Goal: Information Seeking & Learning: Find specific page/section

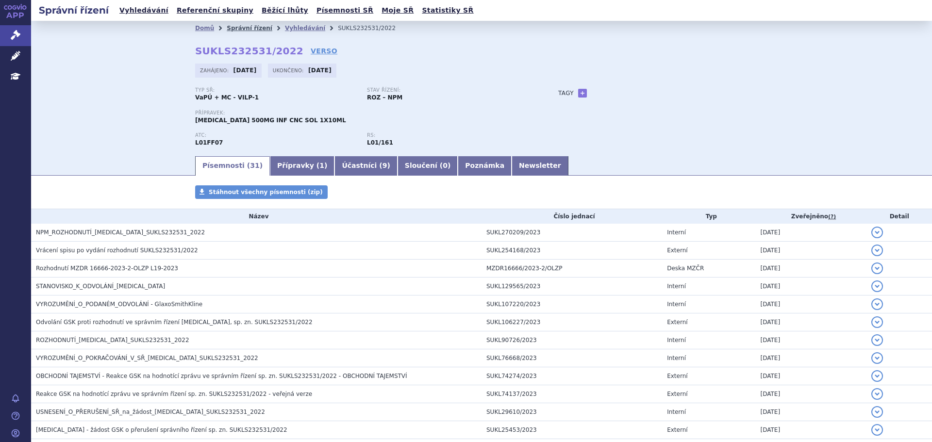
click at [243, 31] on link "Správní řízení" at bounding box center [250, 28] width 46 height 7
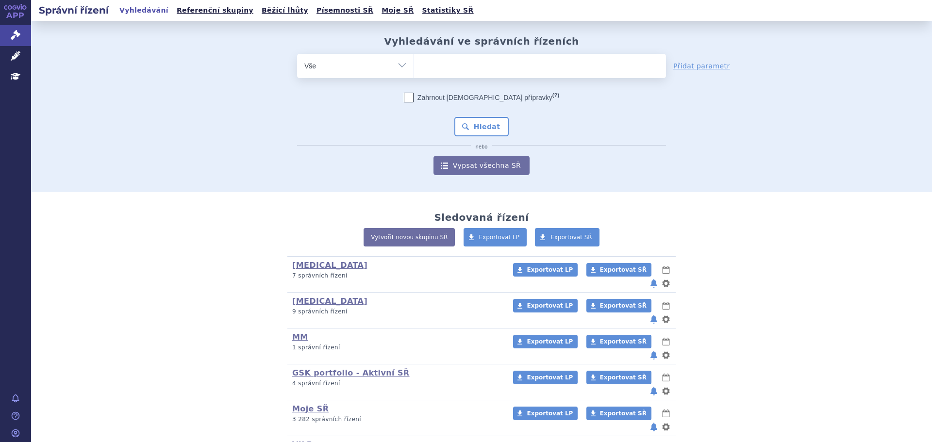
click at [450, 67] on ul at bounding box center [540, 64] width 252 height 20
click at [414, 67] on select at bounding box center [414, 65] width 0 height 24
type input "ta"
type input "tal"
type input "talve"
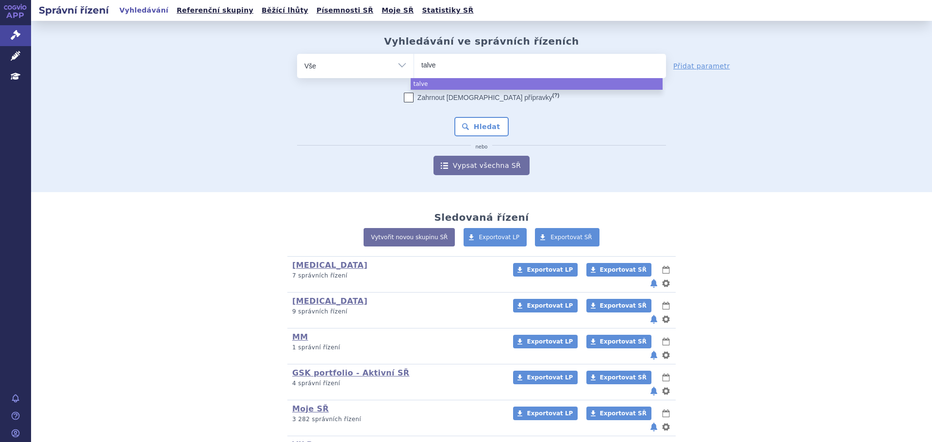
type input "talvey"
select select "talvey"
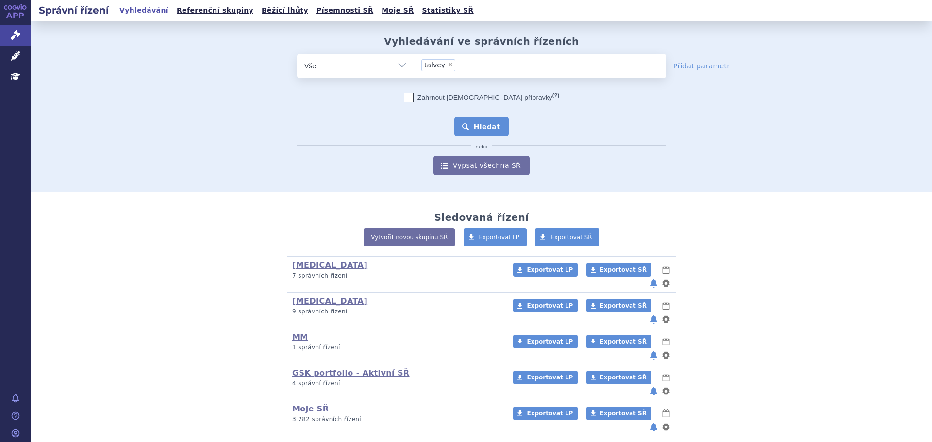
click at [469, 126] on button "Hledat" at bounding box center [481, 126] width 55 height 19
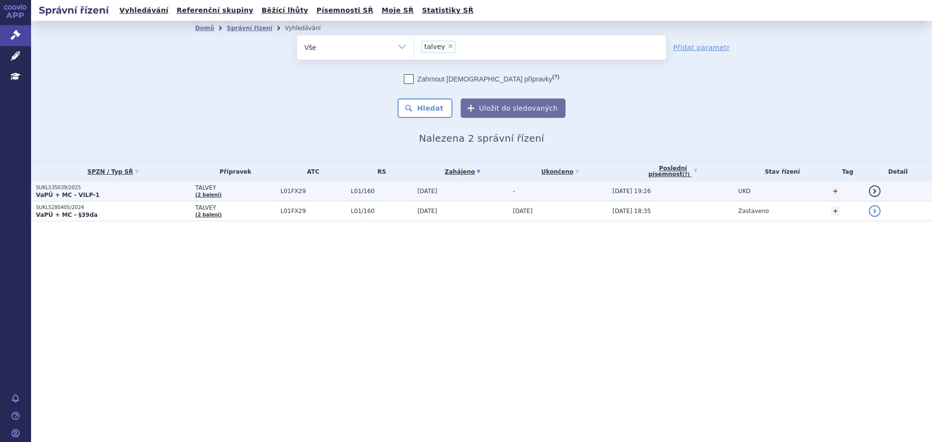
click at [128, 190] on p "SUKLS35039/2025" at bounding box center [113, 187] width 154 height 7
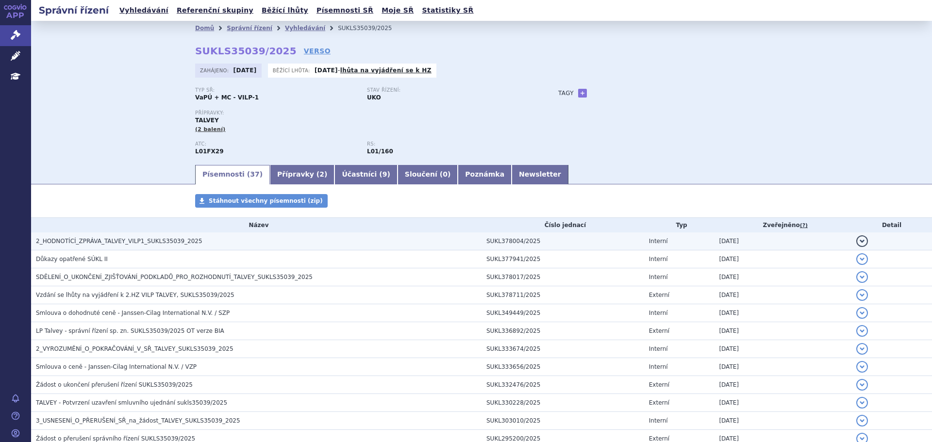
click at [124, 240] on span "2_HODNOTÍCÍ_ZPRÁVA_TALVEY_VILP1_SUKLS35039_2025" at bounding box center [119, 241] width 167 height 7
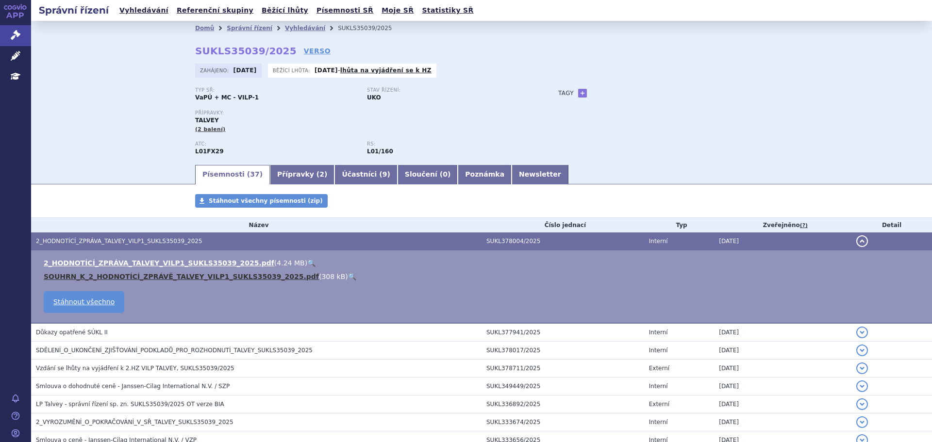
click at [132, 275] on link "SOUHRN_K_2_HODNOTÍCÍ_ZPRÁVĚ_TALVEY_VILP1_SUKLS35039_2025.pdf" at bounding box center [181, 277] width 275 height 8
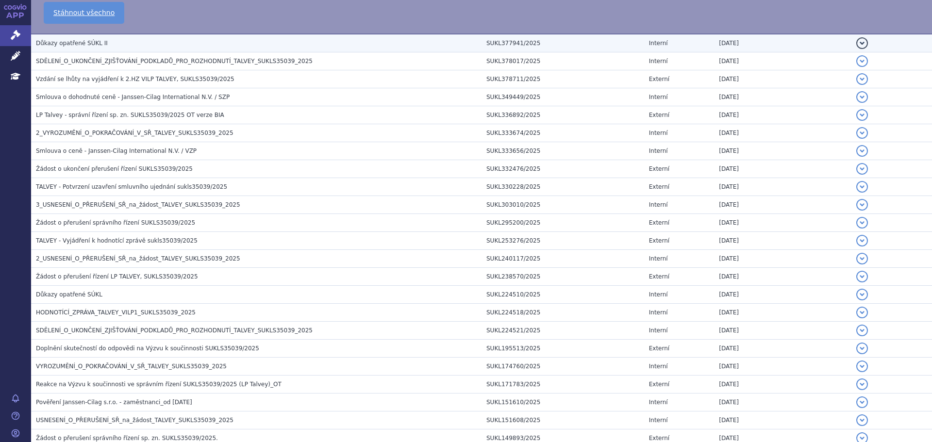
scroll to position [290, 0]
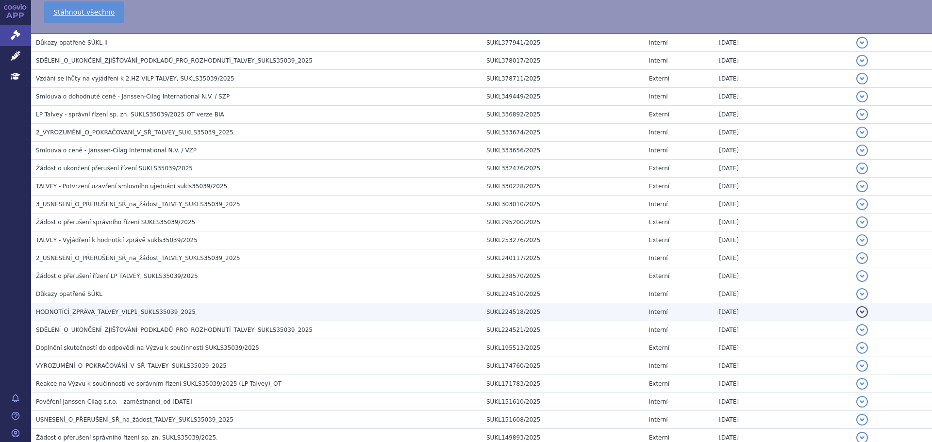
click at [174, 315] on span "HODNOTÍCÍ_ZPRÁVA_TALVEY_VILP1_SUKLS35039_2025" at bounding box center [116, 312] width 160 height 7
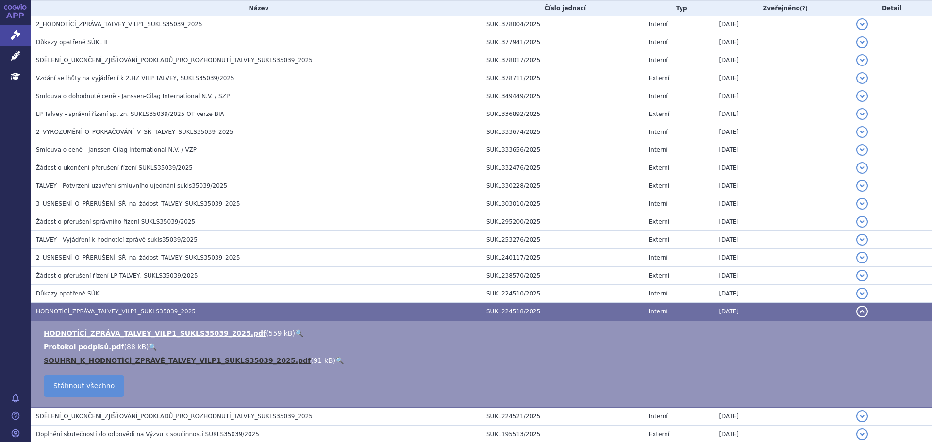
click at [169, 360] on link "SOUHRN_K_HODNOTÍCÍ_ZPRÁVĚ_TALVEY_VILP1_SUKLS35039_2025.pdf" at bounding box center [177, 361] width 267 height 8
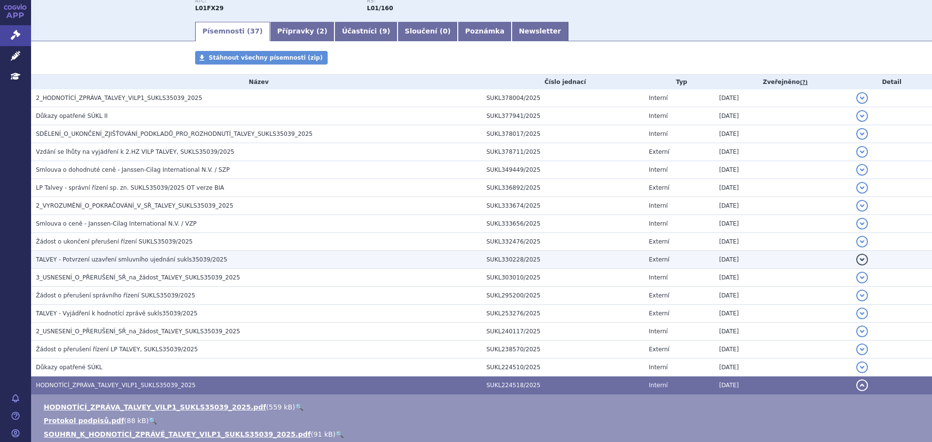
scroll to position [143, 0]
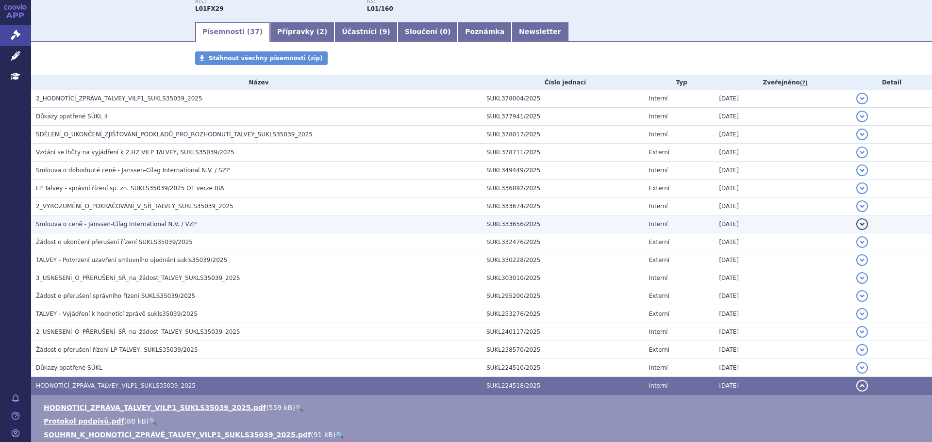
click at [96, 219] on td "Smlouva o ceně - Janssen-Cilag International N.V. / VZP" at bounding box center [256, 225] width 450 height 18
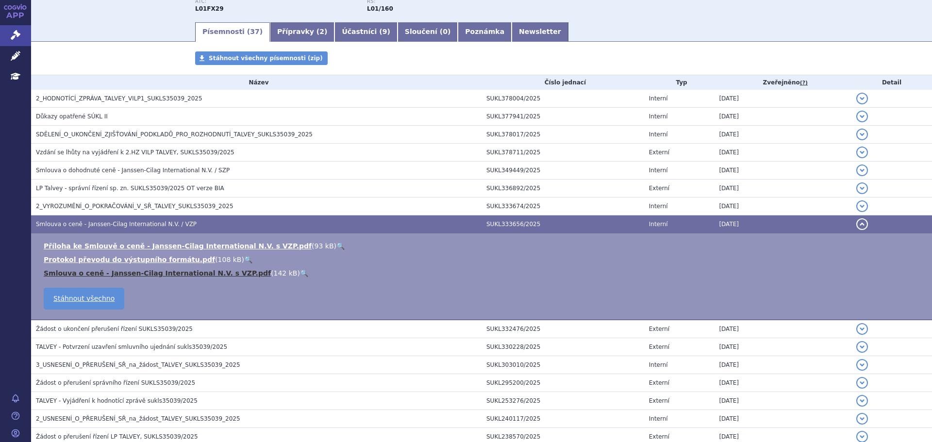
click at [115, 273] on link "Smlouva o ceně - Janssen-Cilag International N.V. s VZP.pdf" at bounding box center [157, 273] width 227 height 8
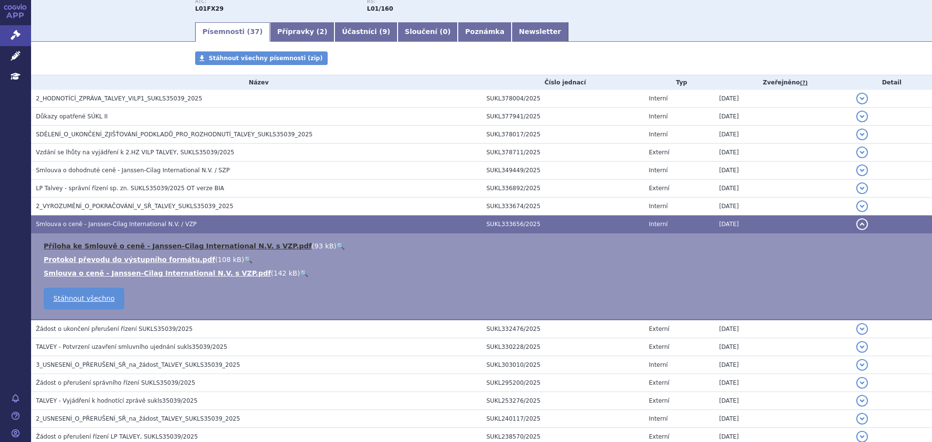
click at [112, 246] on link "Příloha ke Smlouvě o ceně - Janssen-Cilag International N.V. s VZP.pdf" at bounding box center [178, 246] width 268 height 8
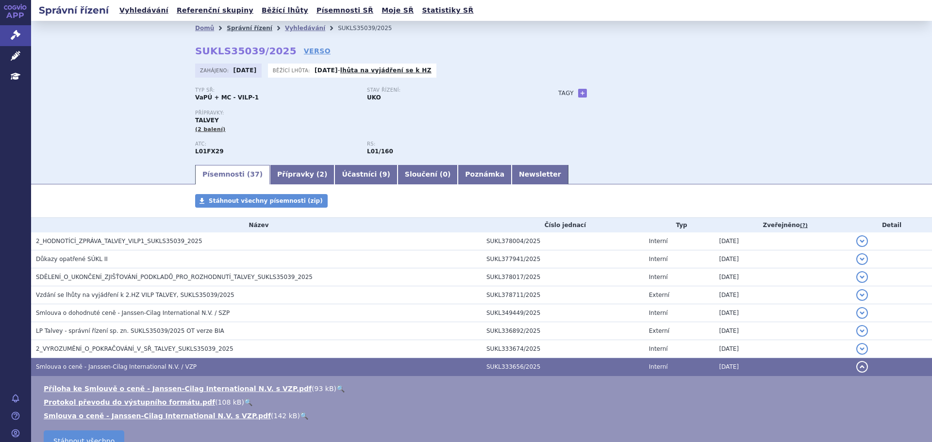
click at [233, 29] on link "Správní řízení" at bounding box center [250, 28] width 46 height 7
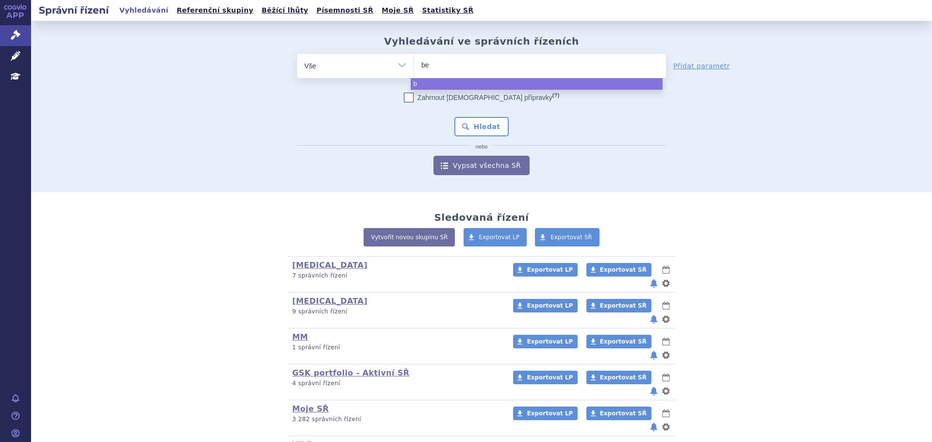
type input "bey"
type input "beyf"
type input "beyfor"
type input "beyfort"
type input "beyfortu"
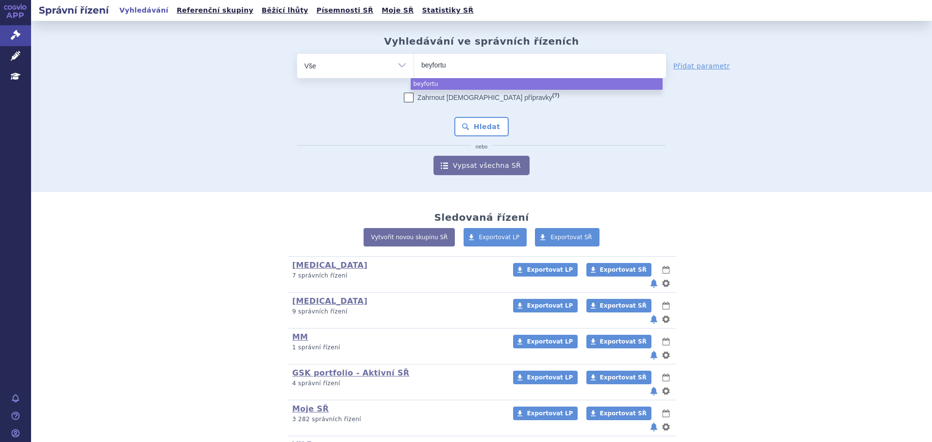
type input "beyfortus"
select select "beyfortus"
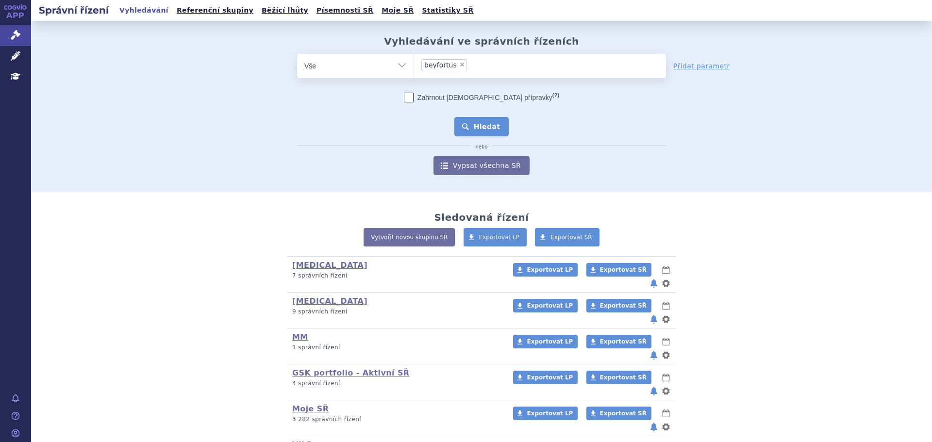
click at [484, 133] on button "Hledat" at bounding box center [481, 126] width 55 height 19
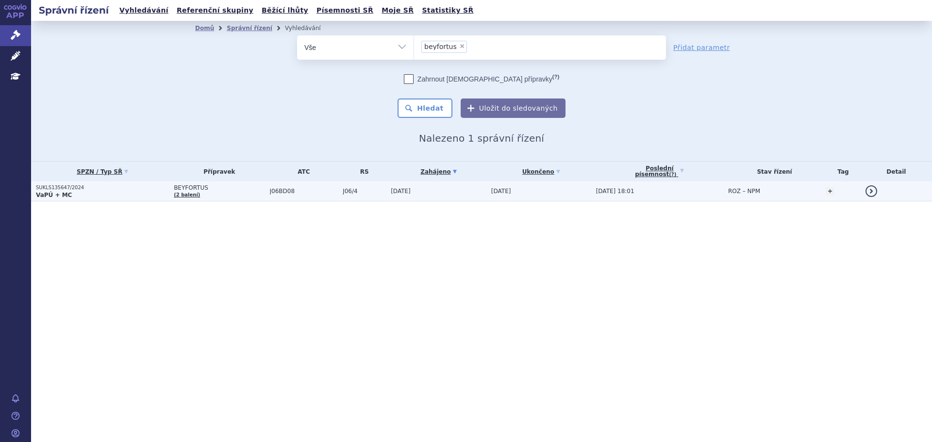
click at [227, 195] on td "BEYFORTUS (2 balení)" at bounding box center [217, 192] width 96 height 20
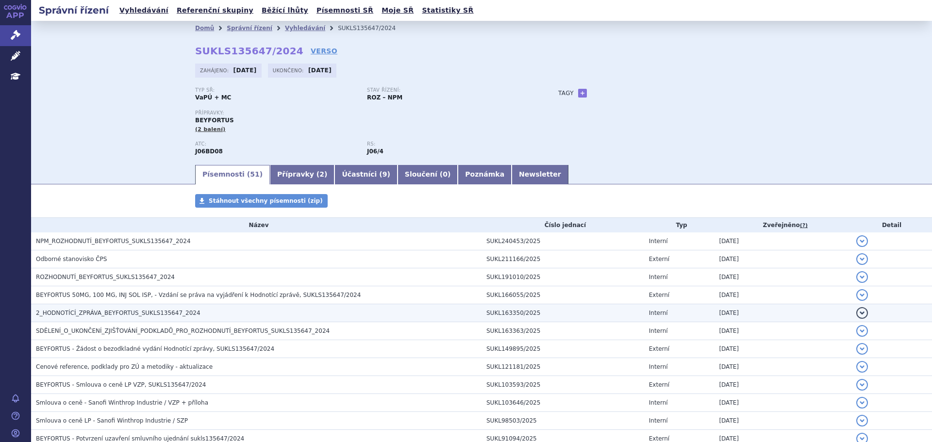
click at [102, 312] on span "2_HODNOTÍCÍ_ZPRÁVA_BEYFORTUS_SUKLS135647_2024" at bounding box center [118, 313] width 165 height 7
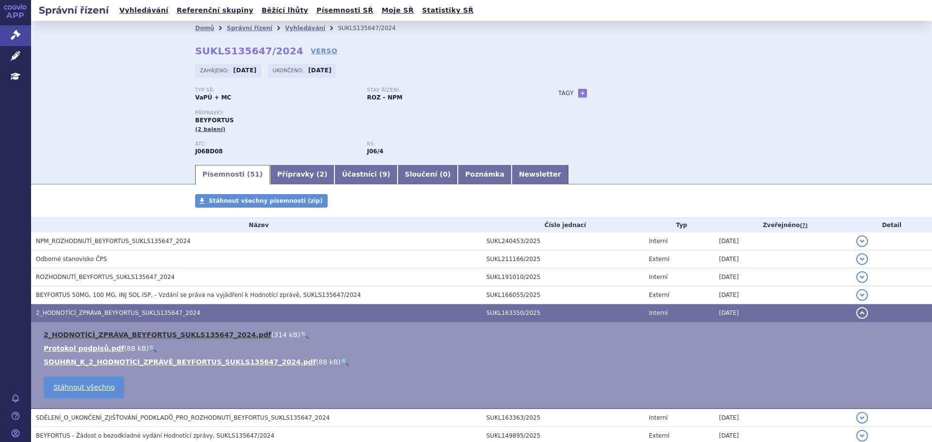
click at [114, 334] on link "2_HODNOTÍCÍ_ZPRÁVA_BEYFORTUS_SUKLS135647_2024.pdf" at bounding box center [158, 335] width 228 height 8
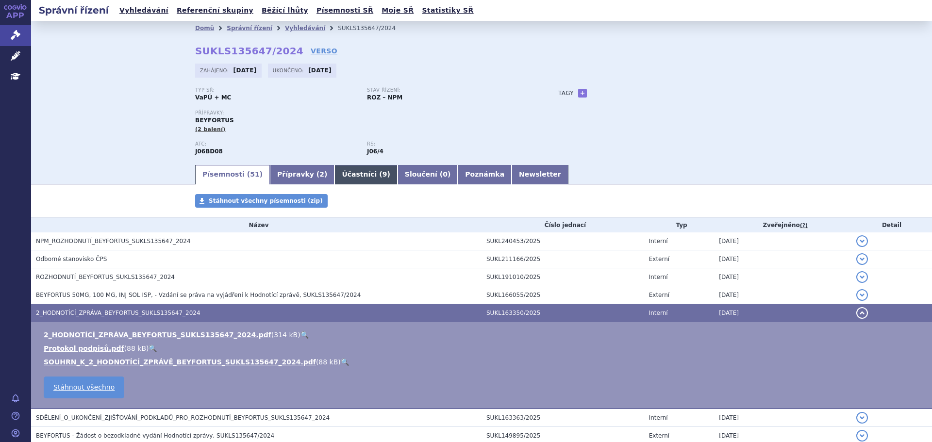
click at [344, 166] on link "Účastníci ( 9 )" at bounding box center [365, 174] width 63 height 19
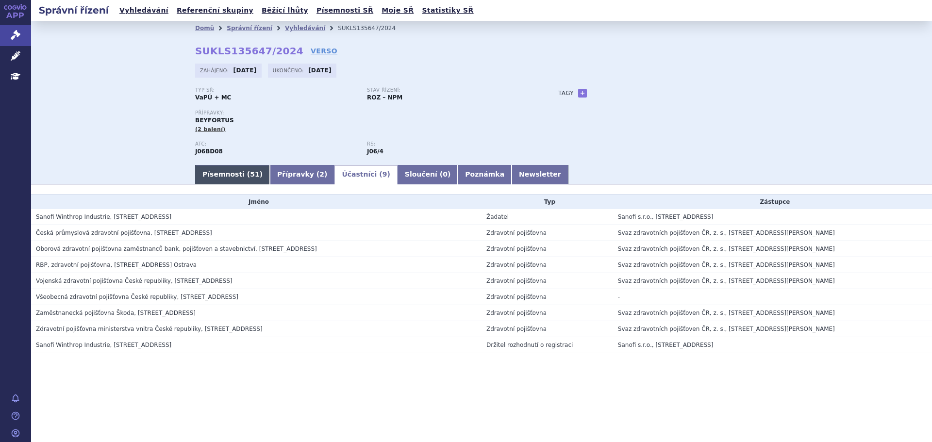
click at [221, 173] on link "Písemnosti ( 51 )" at bounding box center [232, 174] width 75 height 19
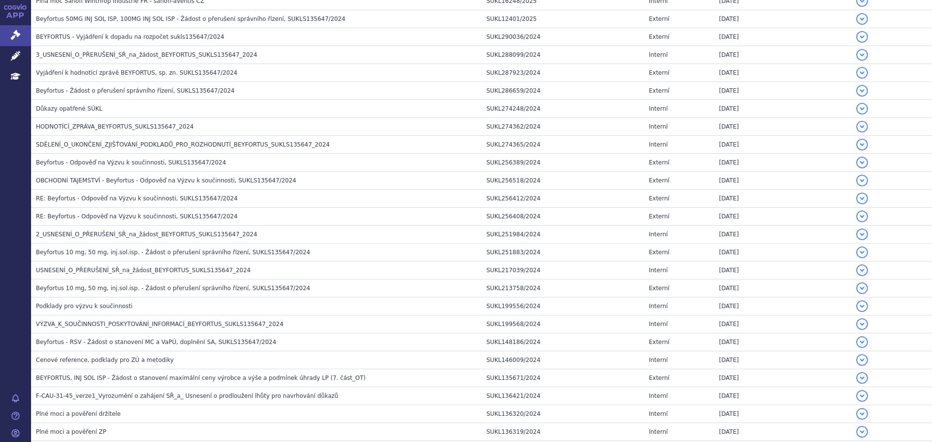
scroll to position [851, 0]
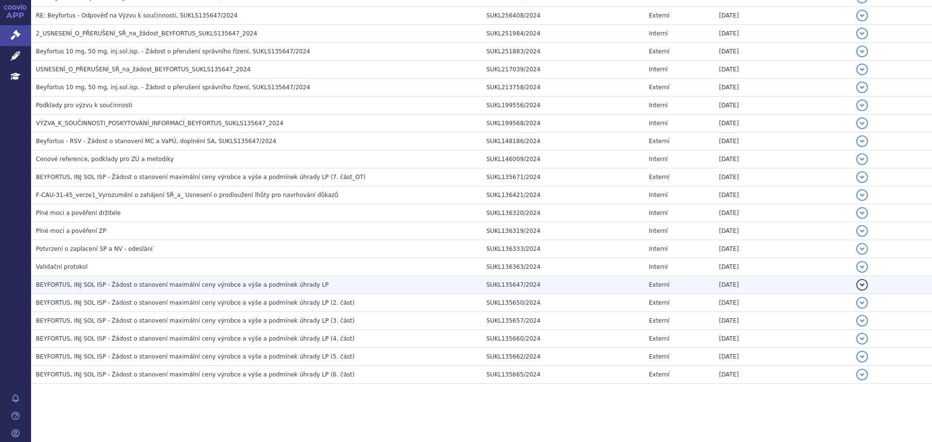
click at [140, 290] on h3 "BEYFORTUS, INJ SOL ISP - Žádost o stanovení maximální ceny výrobce a výše a pod…" at bounding box center [259, 285] width 446 height 10
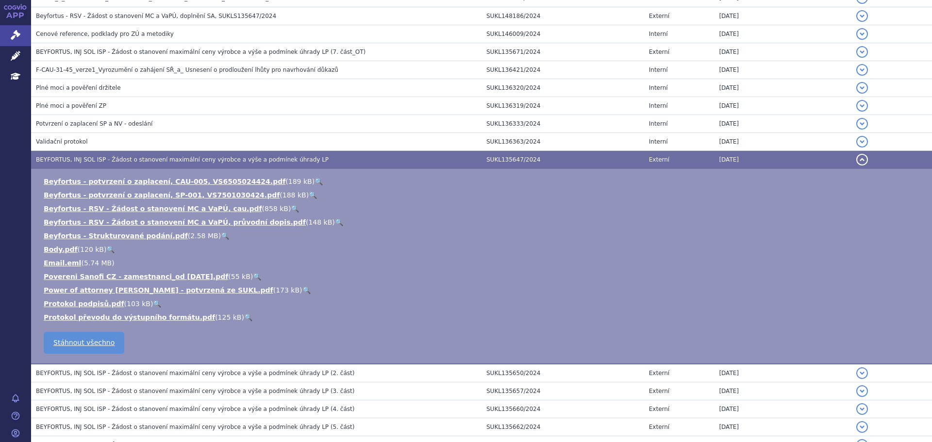
scroll to position [890, 0]
click at [162, 207] on link "Beyfortus - RSV - Žádost o stanovení MC a VaPÚ, cau.pdf" at bounding box center [153, 208] width 218 height 8
click at [135, 235] on link "Beyfortus - Strukturované podání.pdf" at bounding box center [116, 236] width 144 height 8
